Goal: Task Accomplishment & Management: Manage account settings

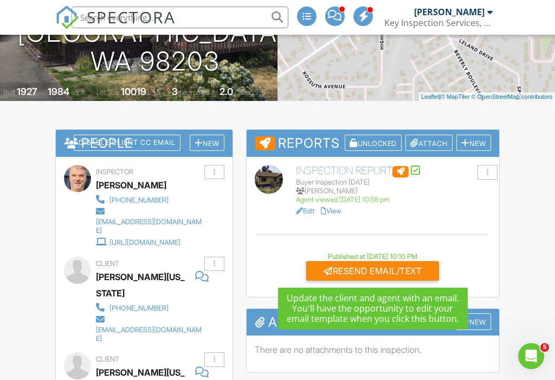
click at [368, 267] on div "Resend Email/Text" at bounding box center [372, 271] width 133 height 20
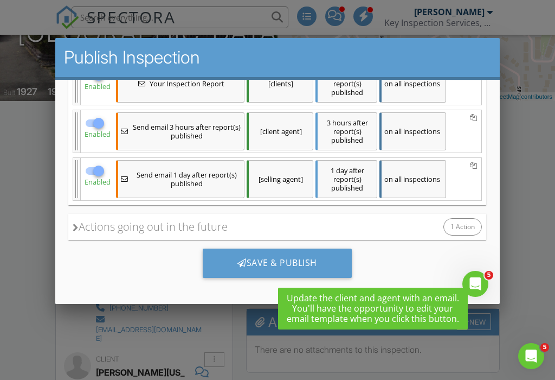
scroll to position [242, 0]
click at [99, 169] on div at bounding box center [98, 171] width 18 height 18
checkbox input "false"
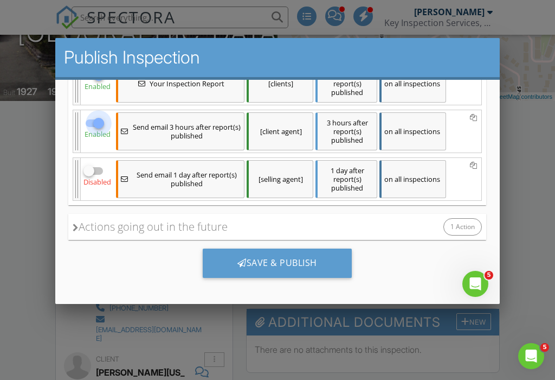
click at [102, 124] on input "checkbox" at bounding box center [95, 127] width 21 height 13
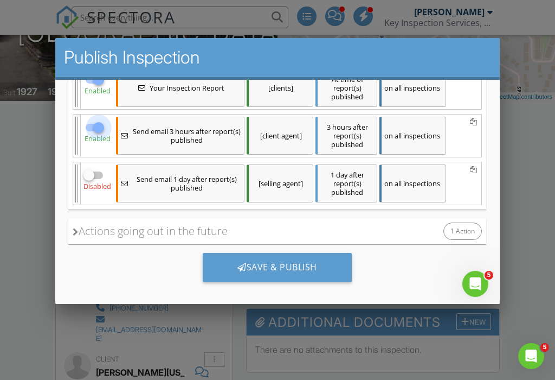
checkbox input "false"
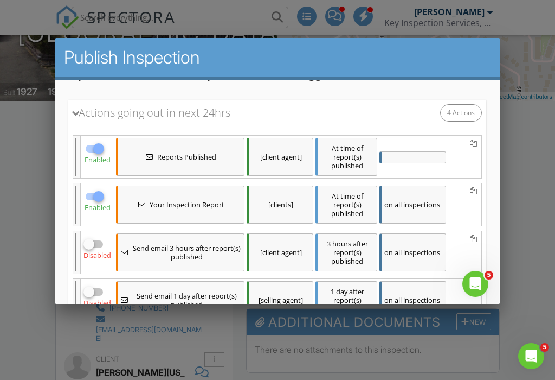
scroll to position [120, 0]
checkbox input "false"
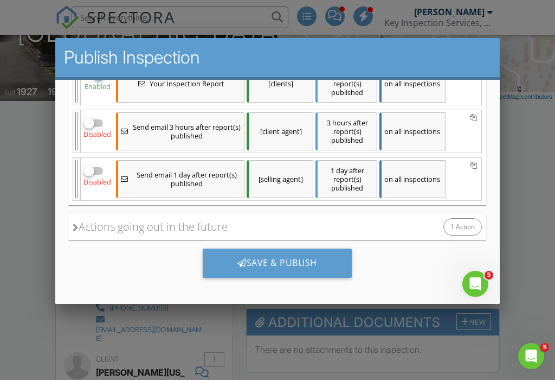
scroll to position [242, 0]
click at [280, 262] on div "Save & Publish" at bounding box center [277, 262] width 149 height 29
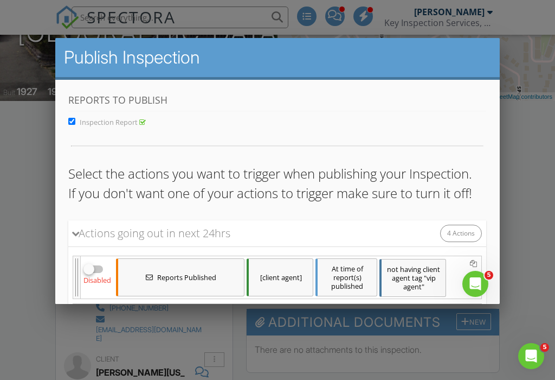
scroll to position [0, 0]
click at [529, 151] on div at bounding box center [277, 183] width 555 height 475
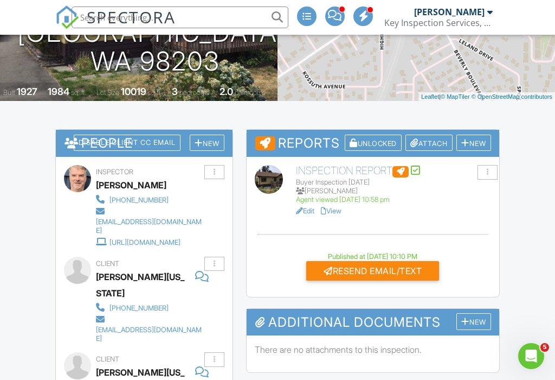
click at [541, 355] on div "Open Intercom Messenger" at bounding box center [532, 356] width 36 height 36
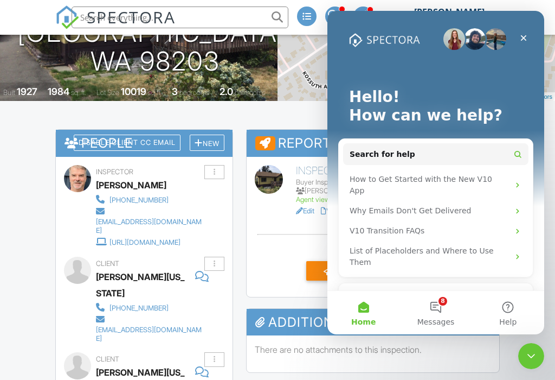
click at [438, 328] on button "8 Messages" at bounding box center [436, 312] width 72 height 43
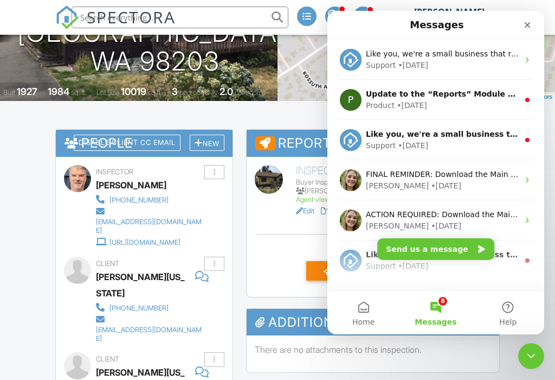
click at [521, 24] on div "Close" at bounding box center [528, 25] width 20 height 20
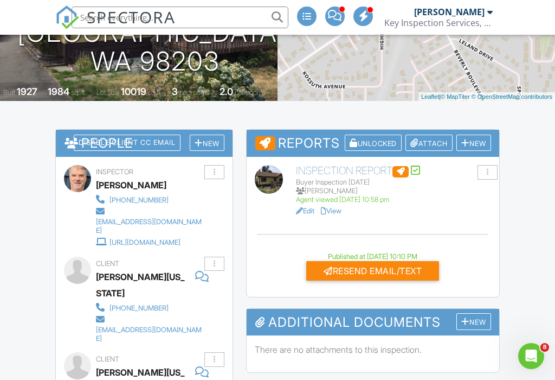
click at [537, 358] on icon "Open Intercom Messenger" at bounding box center [532, 356] width 18 height 18
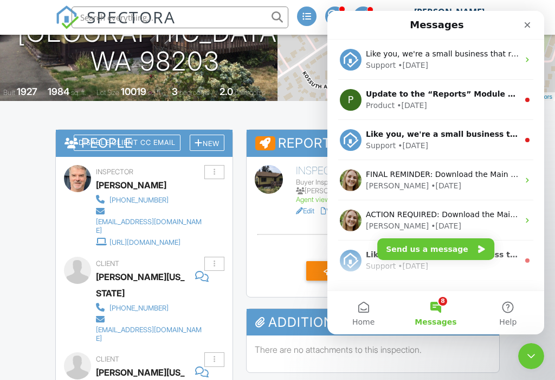
click at [472, 140] on div "Support • [DATE]" at bounding box center [442, 145] width 153 height 11
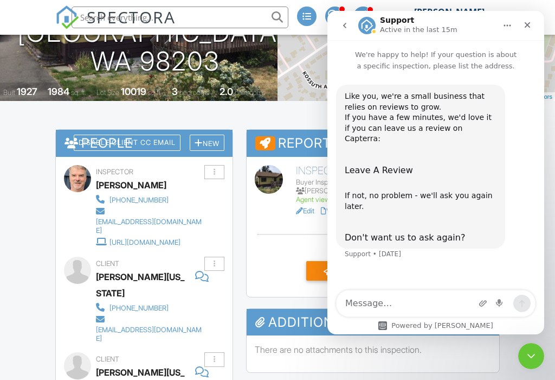
scroll to position [110, 0]
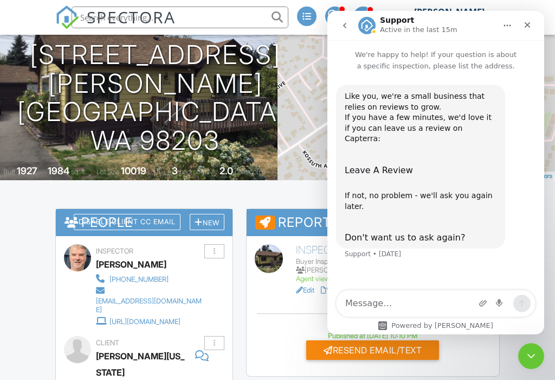
click at [526, 29] on div "Close" at bounding box center [528, 25] width 20 height 20
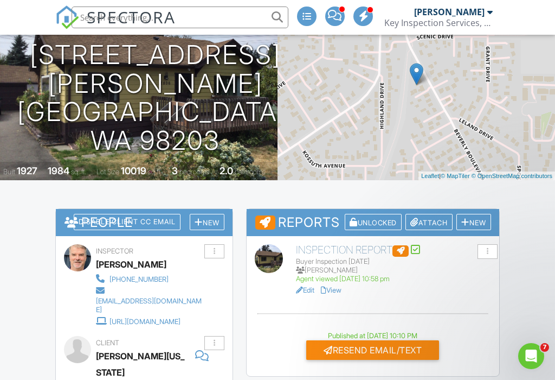
scroll to position [189, 0]
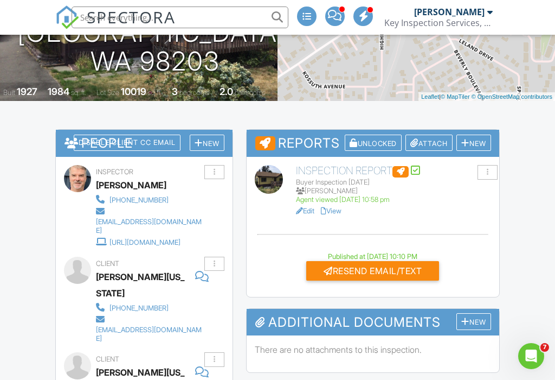
click at [539, 362] on div "Open Intercom Messenger" at bounding box center [532, 356] width 36 height 36
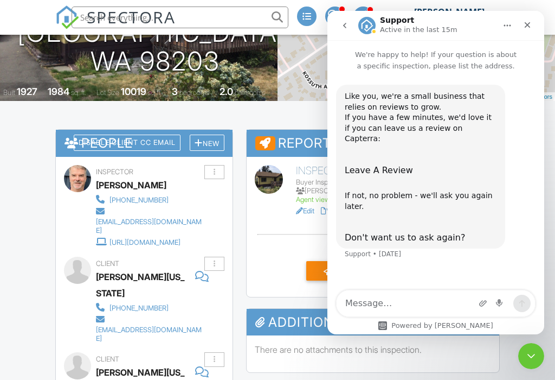
scroll to position [110, 0]
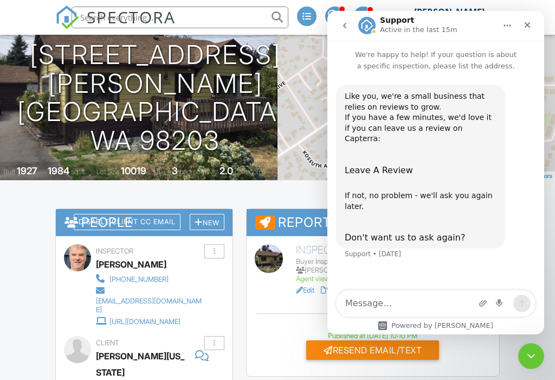
click at [530, 29] on div "Close" at bounding box center [528, 25] width 20 height 20
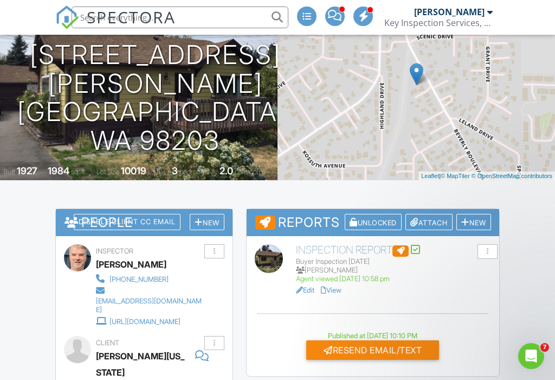
scroll to position [189, 0]
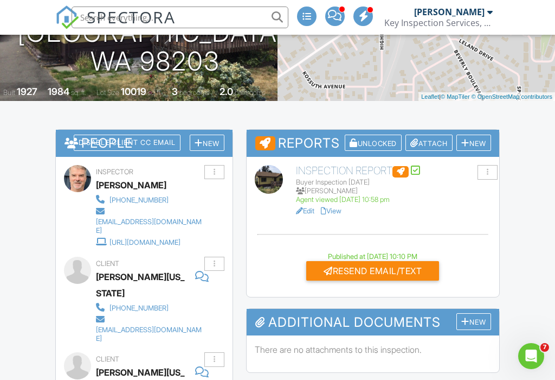
click at [379, 268] on div "Resend Email/Text" at bounding box center [372, 271] width 133 height 20
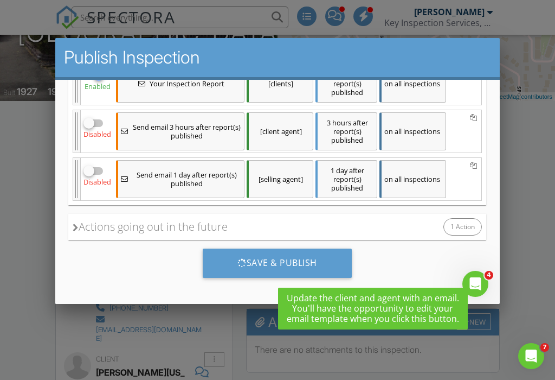
scroll to position [242, 0]
click at [522, 226] on div at bounding box center [277, 183] width 555 height 475
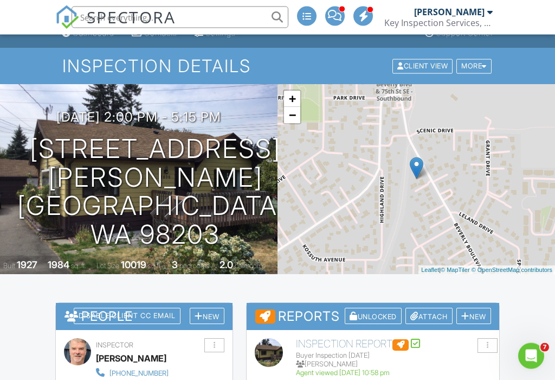
scroll to position [0, 0]
